Goal: Navigation & Orientation: Go to known website

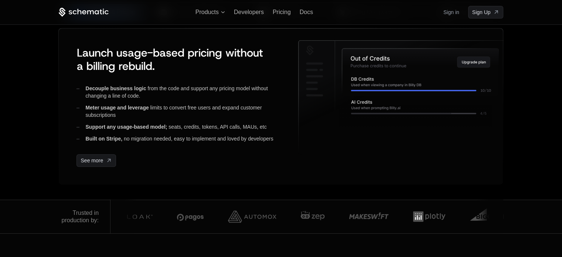
scroll to position [336, 0]
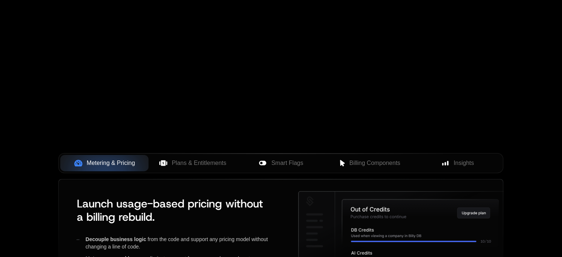
scroll to position [111, 0]
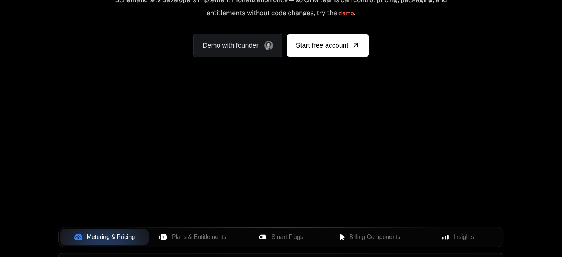
scroll to position [111, 0]
